Goal: Information Seeking & Learning: Learn about a topic

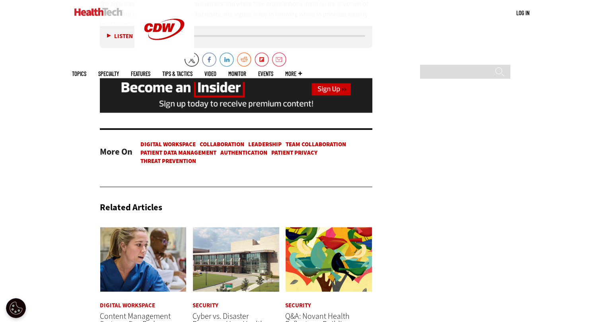
scroll to position [1926, 0]
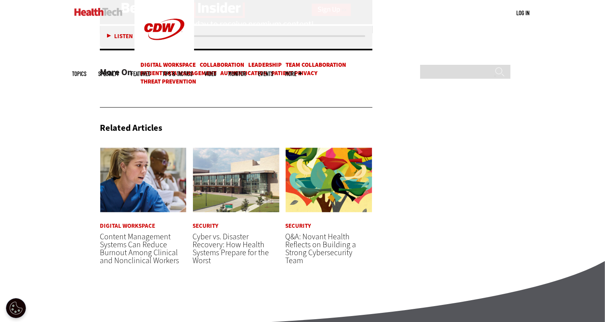
click at [302, 71] on span "More" at bounding box center [293, 74] width 17 height 6
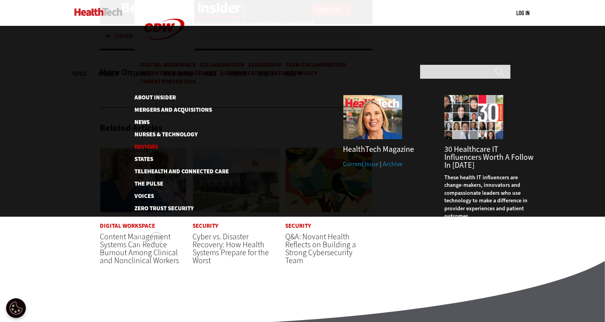
click at [143, 144] on link "Reviews" at bounding box center [175, 147] width 82 height 6
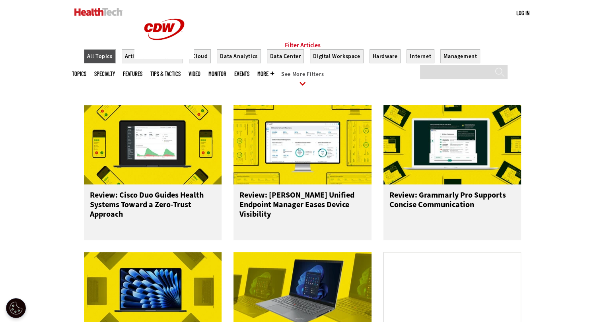
scroll to position [318, 0]
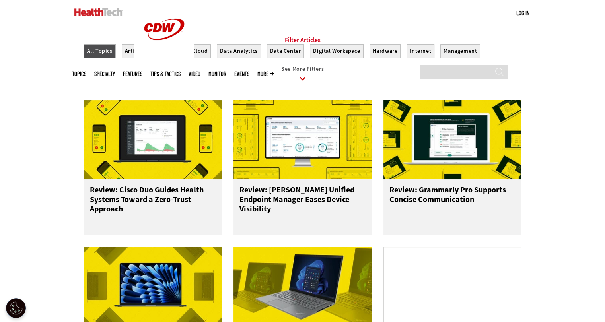
click at [292, 77] on link "See More Filters" at bounding box center [303, 77] width 438 height 22
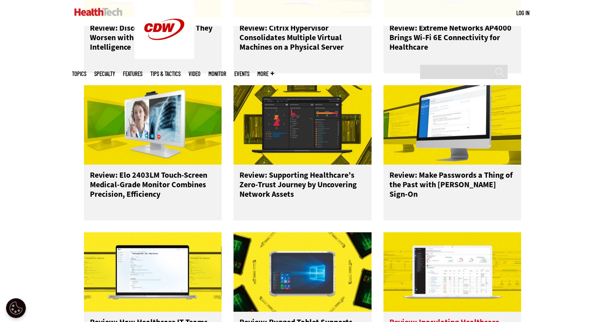
scroll to position [772, 0]
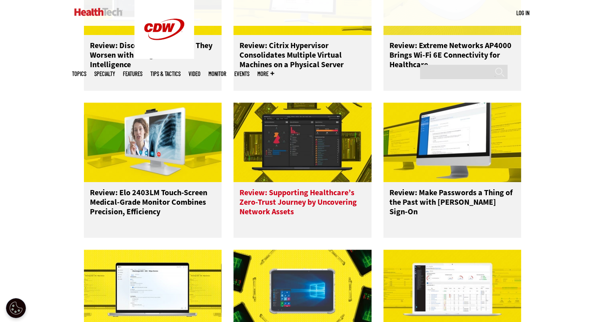
click at [321, 213] on h3 "Review: Supporting Healthcare’s Zero-Trust Journey by Uncovering Network Assets" at bounding box center [303, 204] width 126 height 32
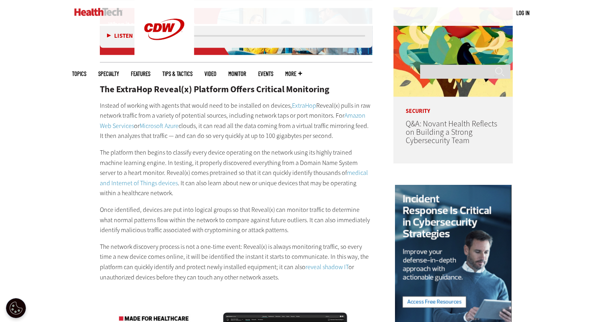
scroll to position [676, 0]
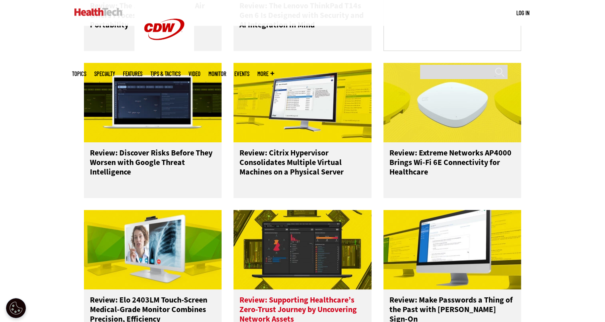
scroll to position [610, 0]
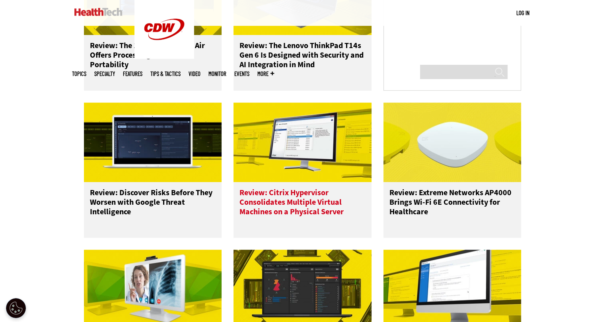
click at [267, 218] on h3 "Review: Citrix Hypervisor Consolidates Multiple Virtual Machines on a Physical …" at bounding box center [303, 204] width 126 height 32
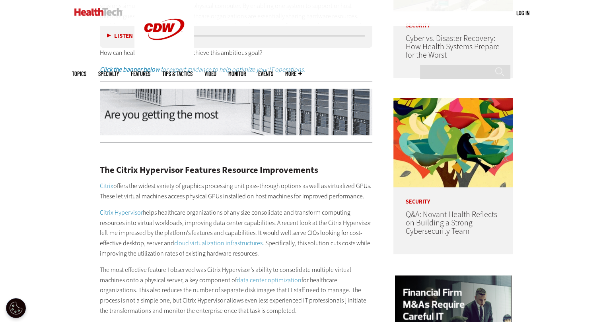
scroll to position [653, 0]
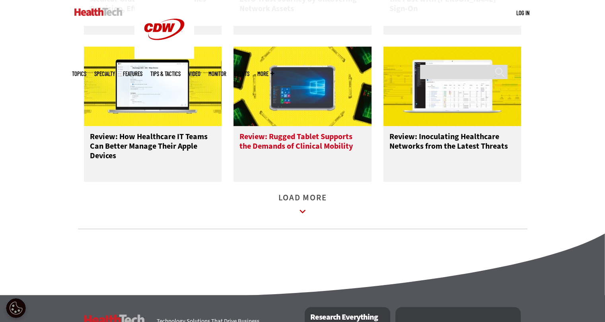
scroll to position [985, 0]
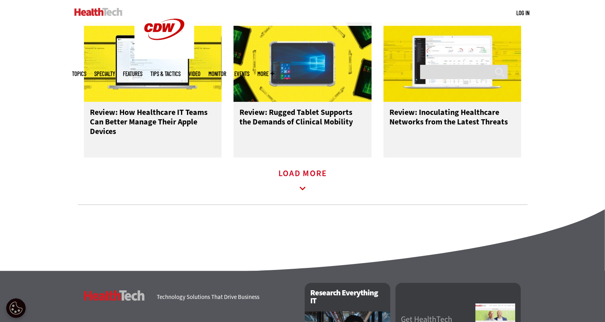
click at [309, 180] on link "Load More" at bounding box center [303, 182] width 49 height 22
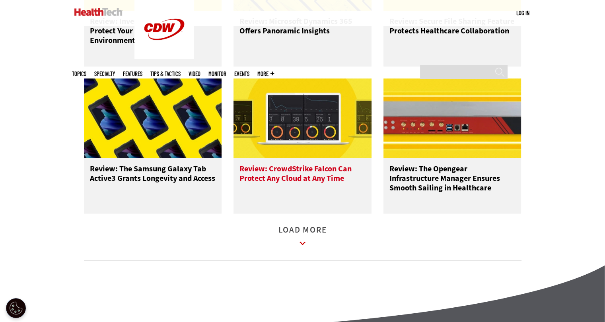
scroll to position [1383, 0]
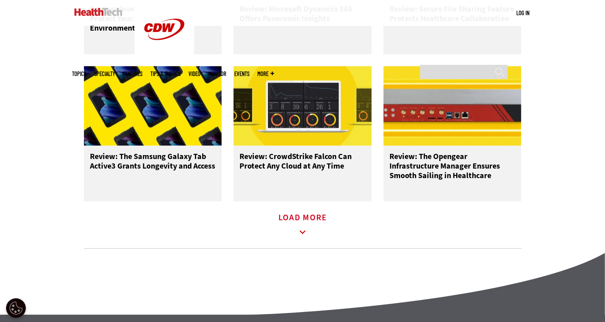
click at [310, 227] on link "Load More" at bounding box center [303, 225] width 49 height 22
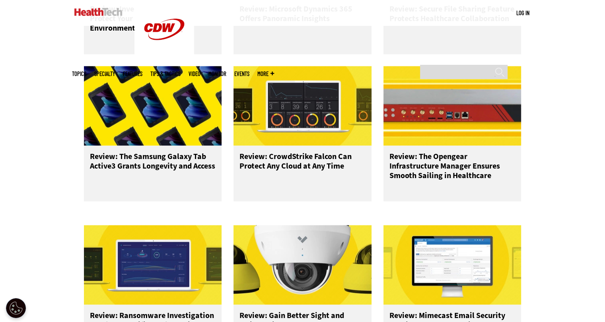
click at [300, 224] on div "Review: The Honeywell CT30 XP HC Mobile Computer Is a Trusty Sidekick for Clini…" at bounding box center [303, 219] width 438 height 895
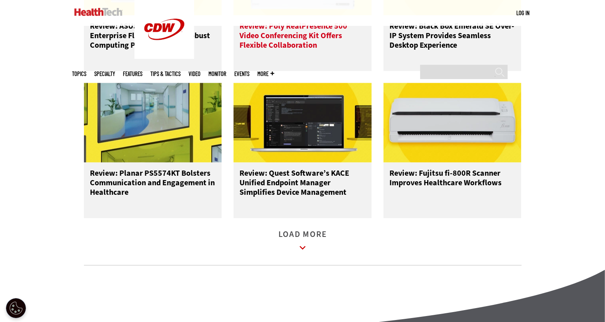
scroll to position [1820, 0]
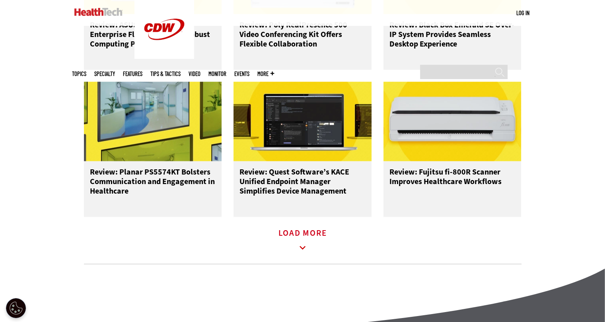
click at [292, 244] on link "Load More" at bounding box center [303, 241] width 49 height 22
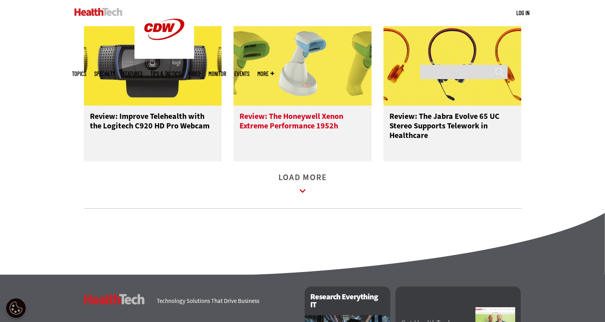
scroll to position [2338, 0]
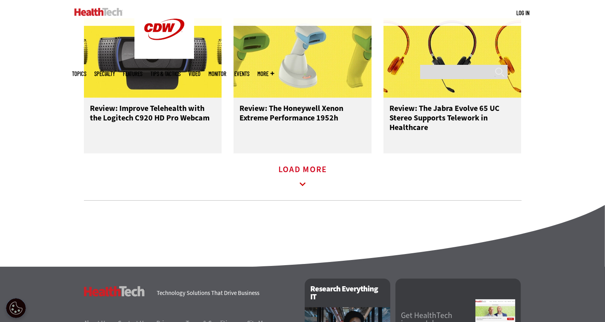
click at [299, 177] on link "Load More" at bounding box center [303, 178] width 49 height 22
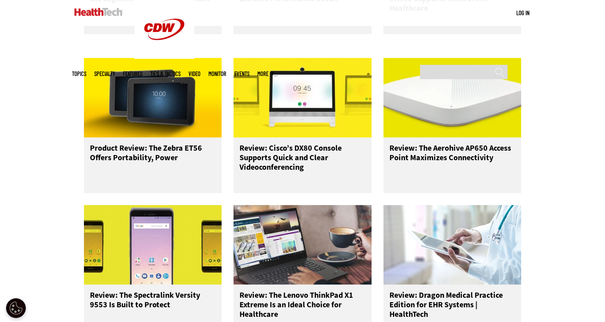
scroll to position [2497, 0]
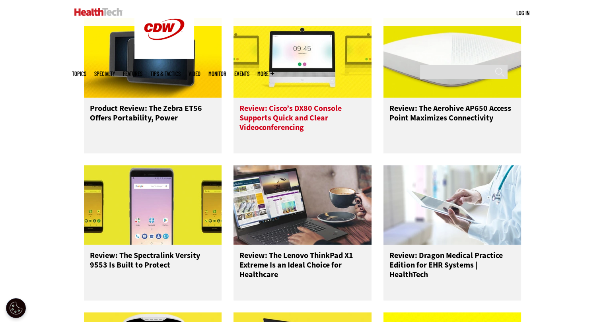
click at [286, 80] on img at bounding box center [303, 58] width 138 height 80
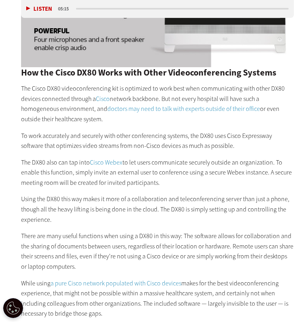
scroll to position [1037, 0]
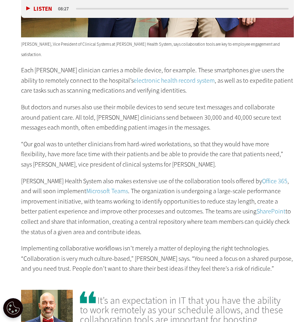
scroll to position [971, 0]
